Goal: Task Accomplishment & Management: Use online tool/utility

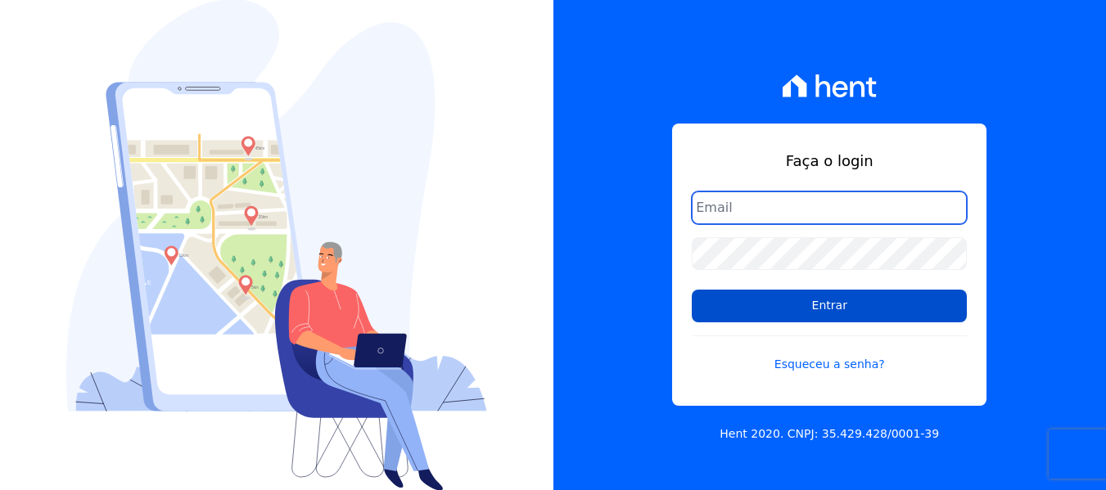
type input "[EMAIL_ADDRESS][DOMAIN_NAME]"
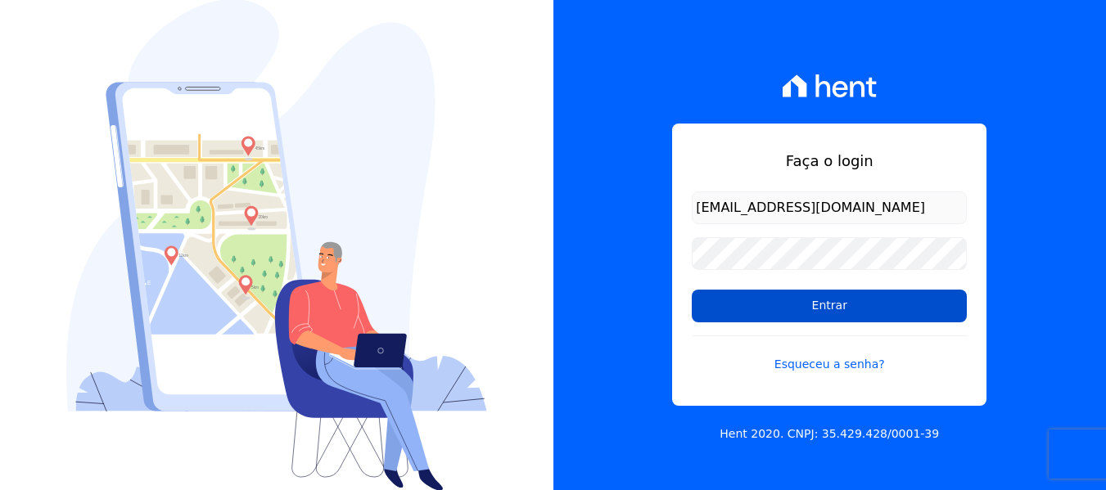
click at [802, 314] on input "Entrar" at bounding box center [829, 306] width 275 height 33
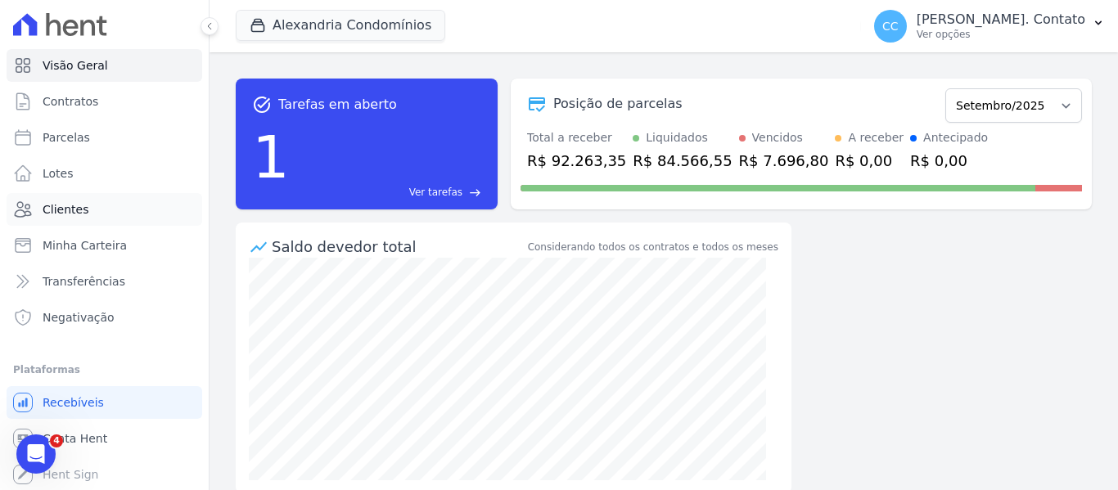
click at [56, 209] on span "Clientes" at bounding box center [66, 209] width 46 height 16
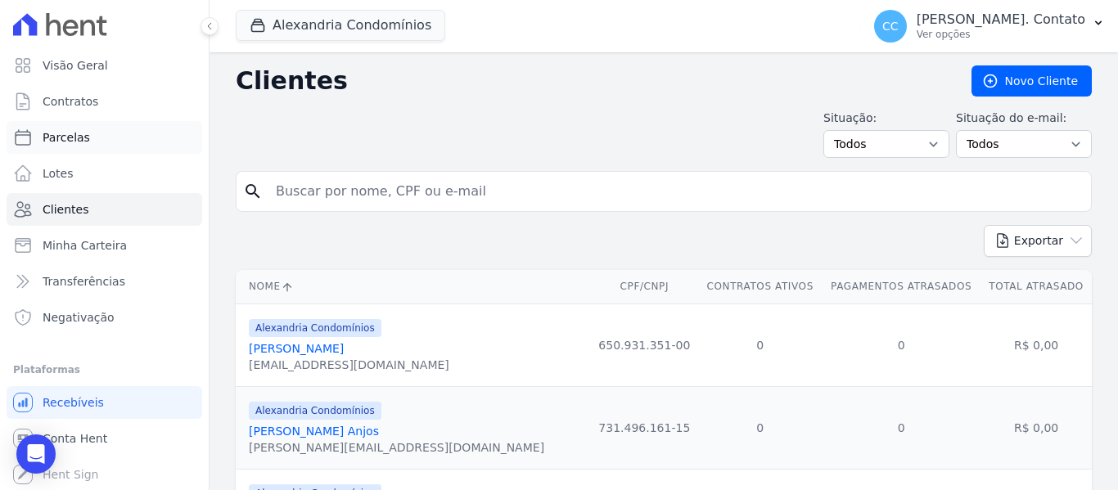
click at [78, 135] on span "Parcelas" at bounding box center [66, 137] width 47 height 16
select select
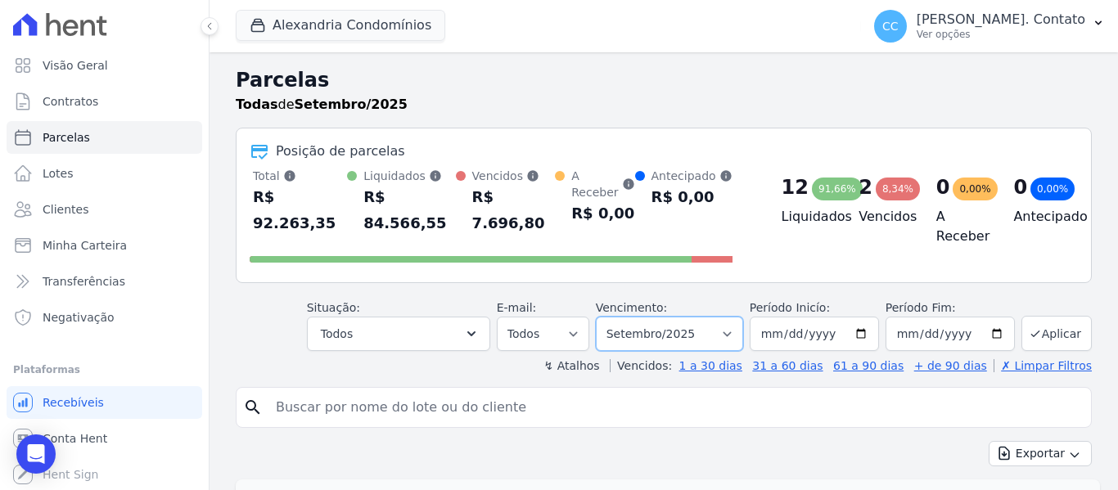
click at [729, 317] on select "Filtrar por período ──────── Todos os meses Março/2023 Abril/2023 Maio/2023 Jun…" at bounding box center [669, 334] width 147 height 34
select select "10/2025"
click at [607, 317] on select "Filtrar por período ──────── Todos os meses Março/2023 Abril/2023 Maio/2023 Jun…" at bounding box center [669, 334] width 147 height 34
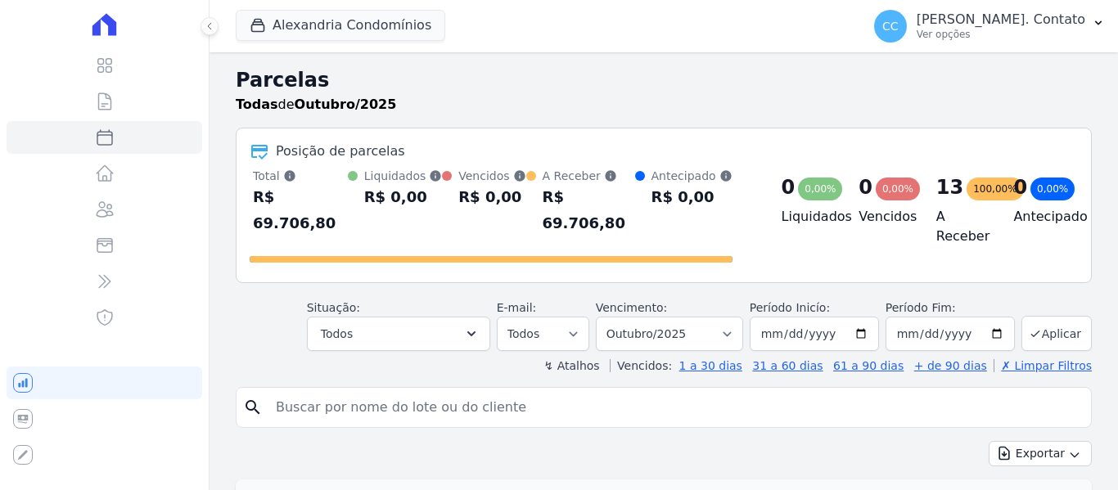
select select
